Goal: Information Seeking & Learning: Learn about a topic

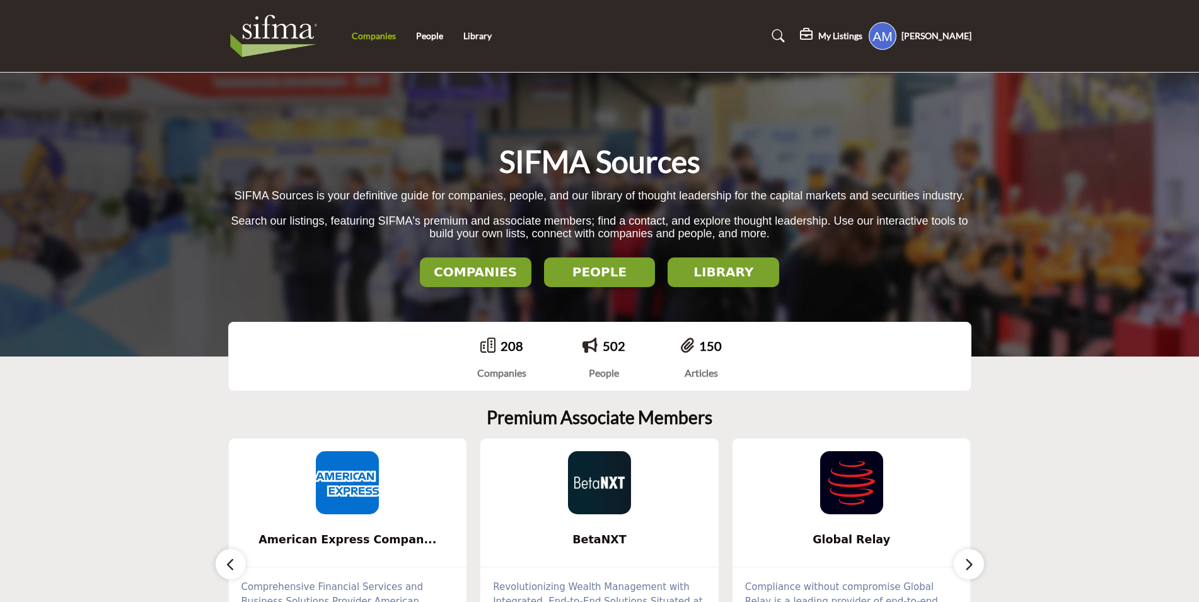
click at [389, 39] on link "Companies" at bounding box center [374, 35] width 44 height 11
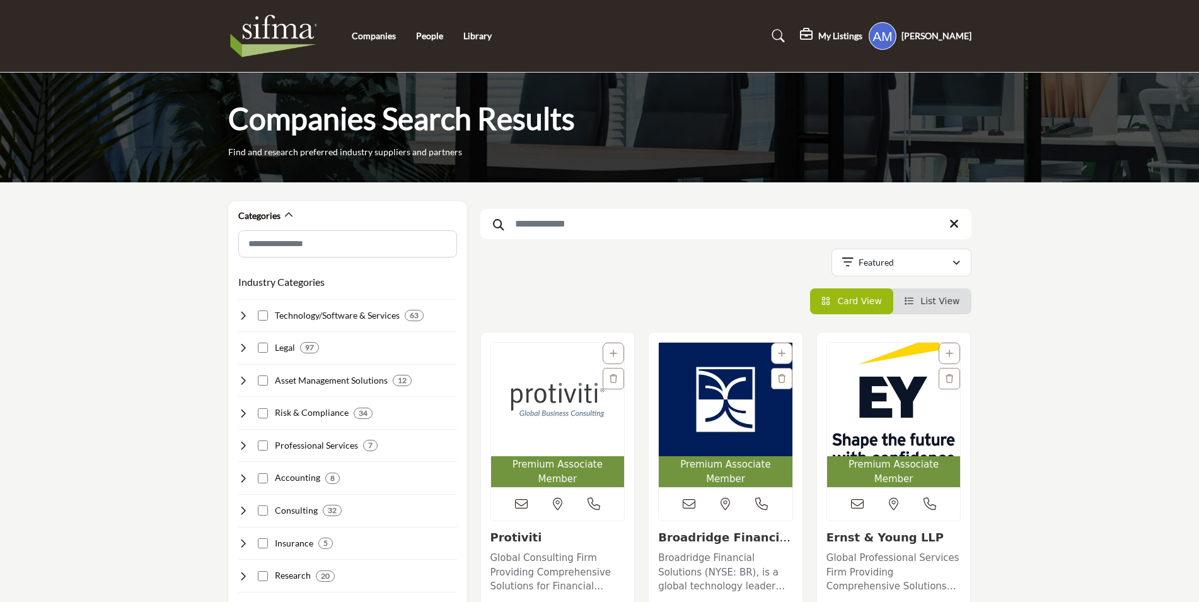
click at [641, 229] on input "Search Keyword" at bounding box center [725, 224] width 491 height 30
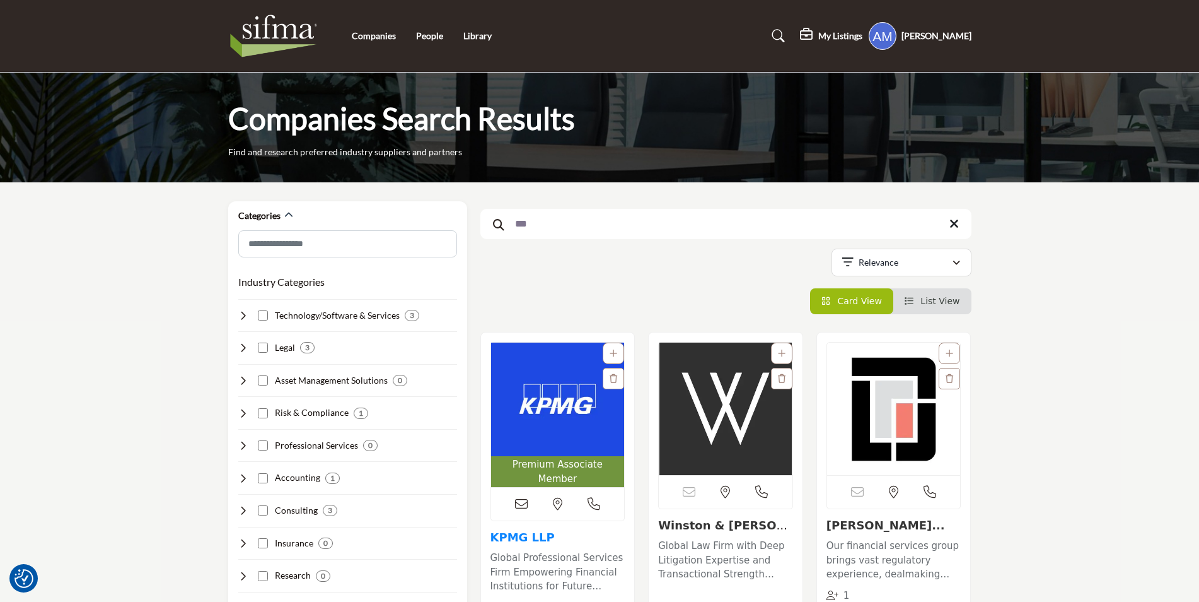
type input "***"
click at [538, 530] on link "KPMG LLP" at bounding box center [523, 536] width 64 height 13
click at [530, 530] on link "KPMG LLP" at bounding box center [523, 536] width 64 height 13
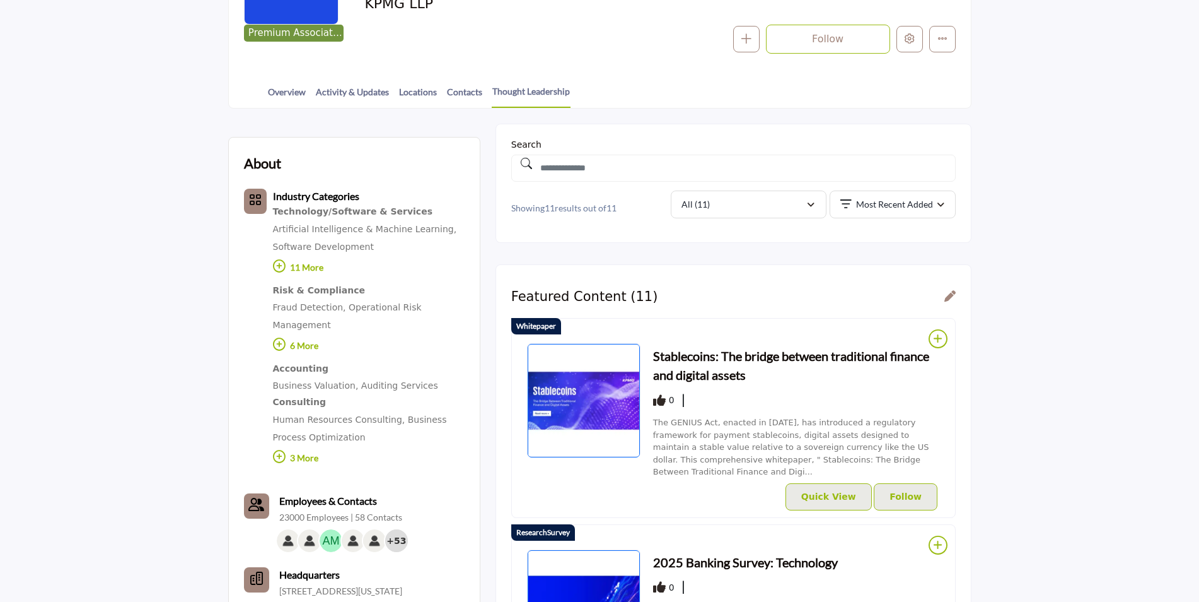
scroll to position [252, 0]
click at [699, 360] on h3 "Stablecoins: The bridge between traditional finance and digital assets" at bounding box center [796, 365] width 287 height 38
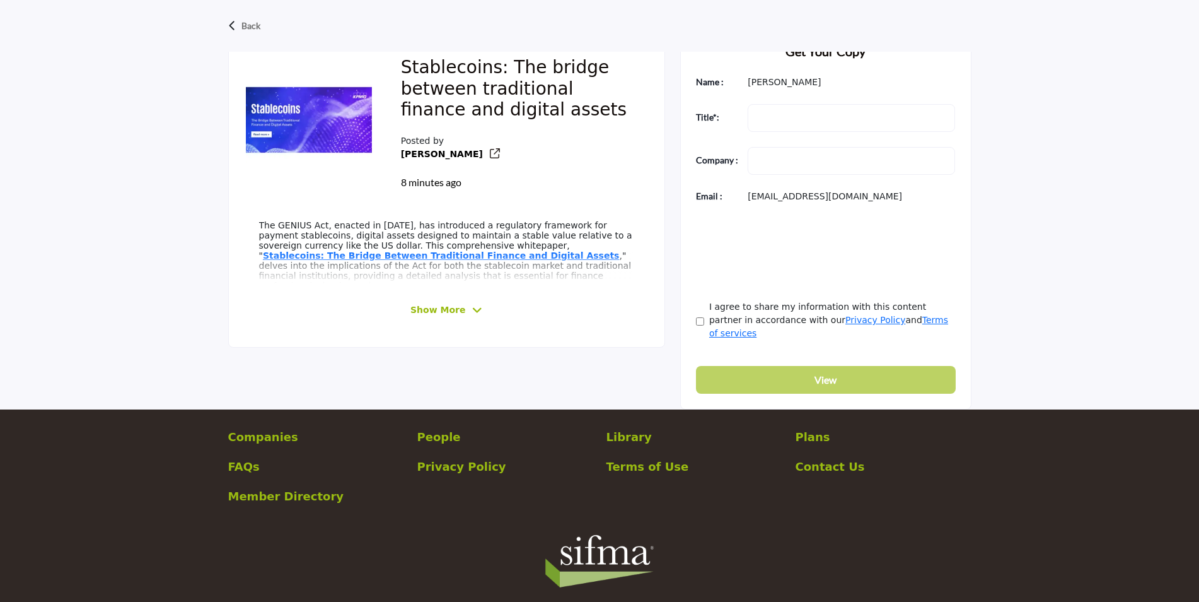
scroll to position [387, 0]
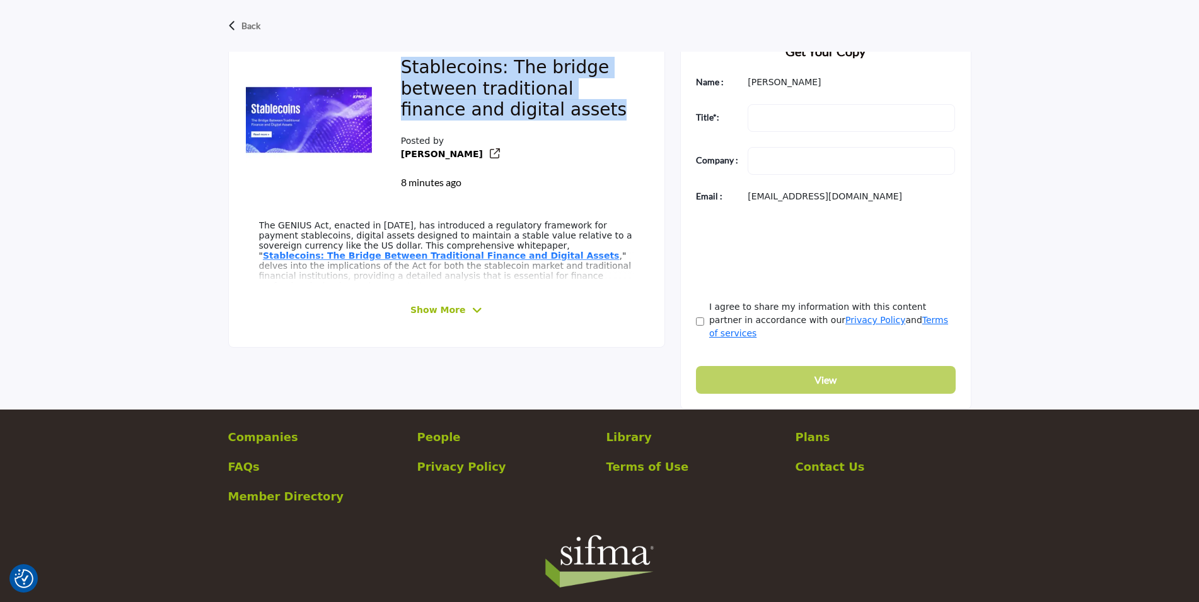
drag, startPoint x: 566, startPoint y: 110, endPoint x: 399, endPoint y: 60, distance: 174.4
click at [399, 60] on div "Stablecoins: The bridge between traditional finance and digital assets Posted b…" at bounding box center [518, 123] width 264 height 163
copy h2 "Stablecoins: The bridge between traditional finance and digital assets"
